Goal: Task Accomplishment & Management: Complete application form

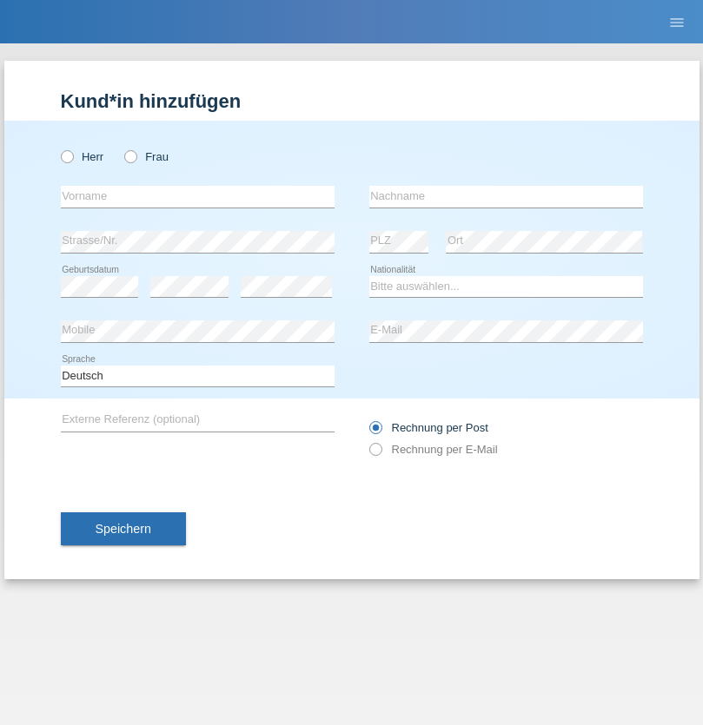
radio input "true"
click at [197, 196] on input "text" at bounding box center [198, 197] width 274 height 22
type input "[PERSON_NAME]"
click at [506, 196] on input "text" at bounding box center [506, 197] width 274 height 22
type input "Guetlhuber"
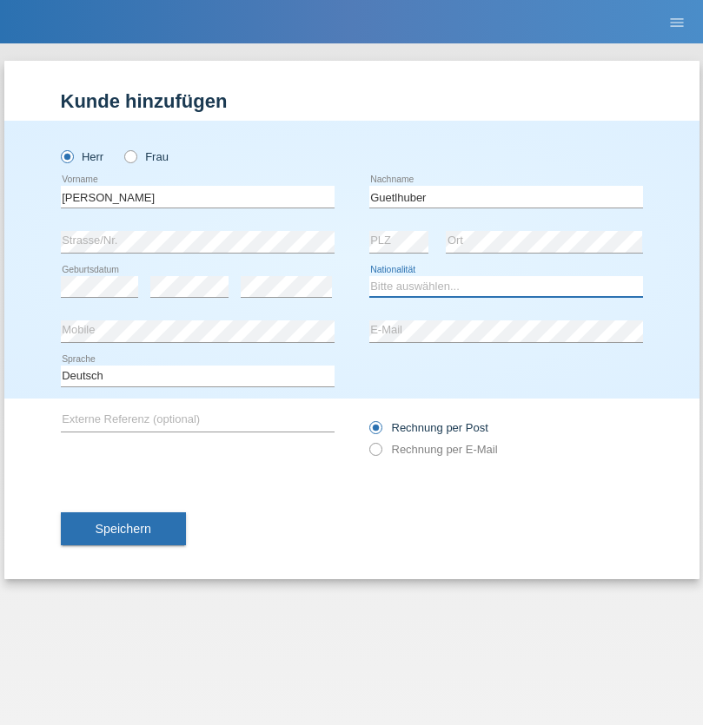
select select "DE"
select select "C"
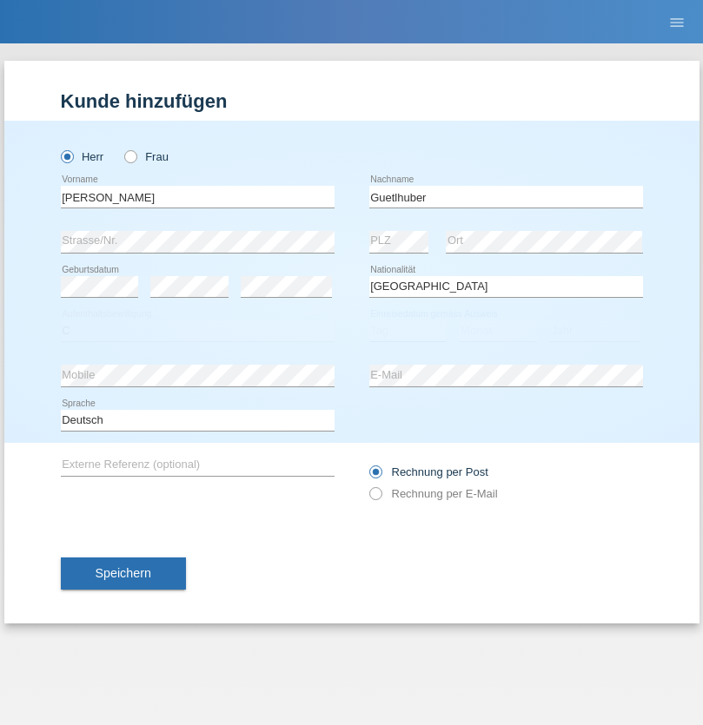
select select "10"
select select "05"
select select "2018"
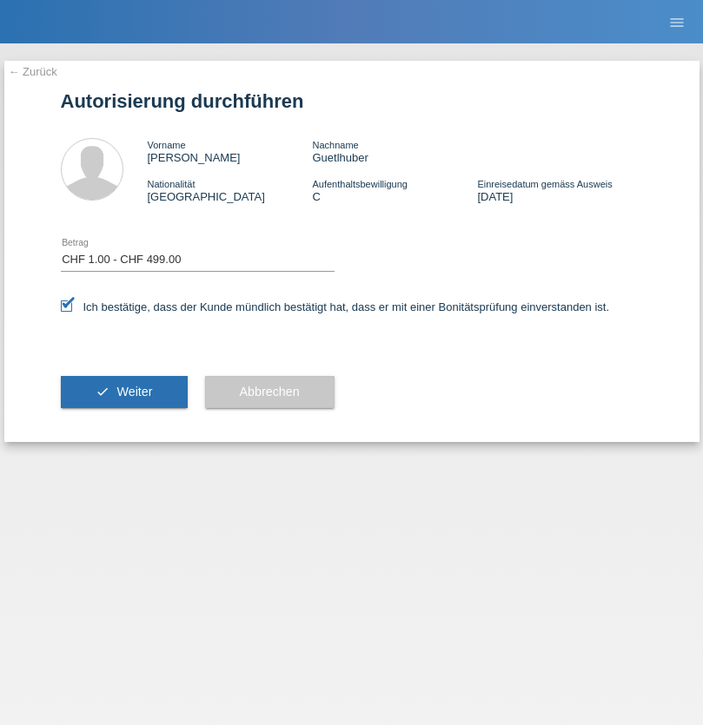
select select "1"
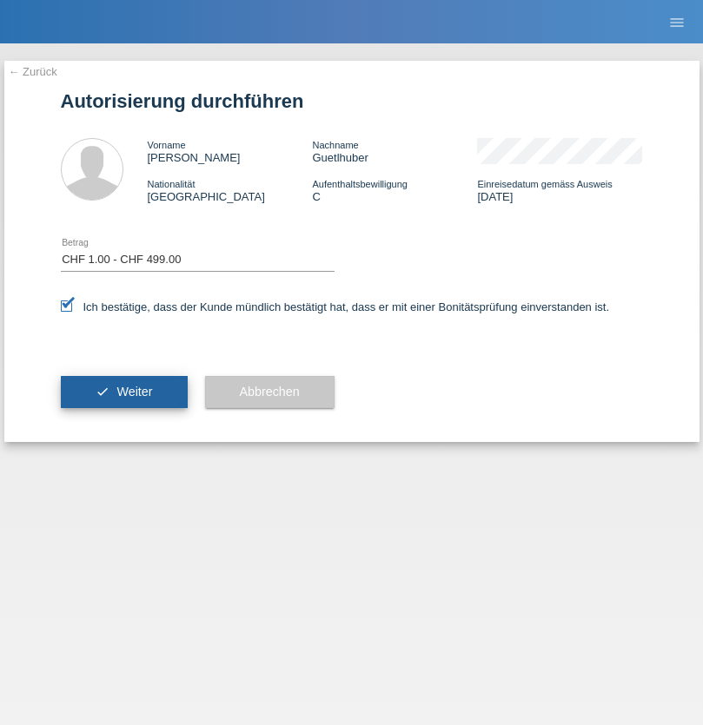
click at [123, 392] on span "Weiter" at bounding box center [134, 392] width 36 height 14
